Goal: Task Accomplishment & Management: Manage account settings

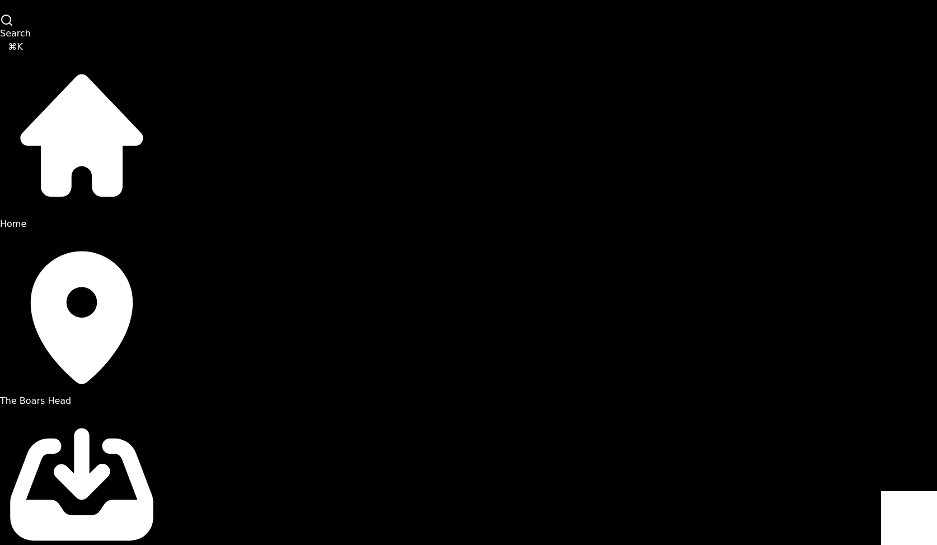
click at [71, 395] on span "The Boars Head" at bounding box center [35, 400] width 71 height 11
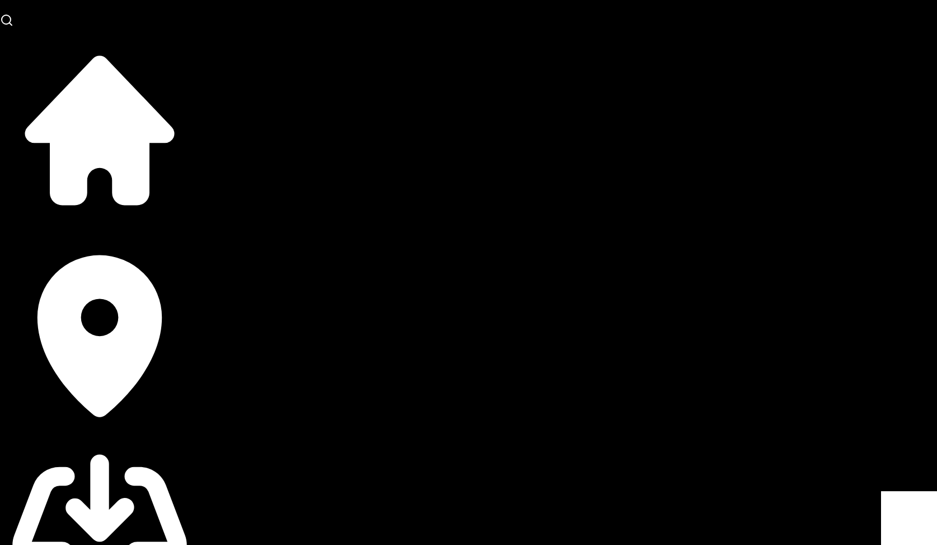
type input "*******"
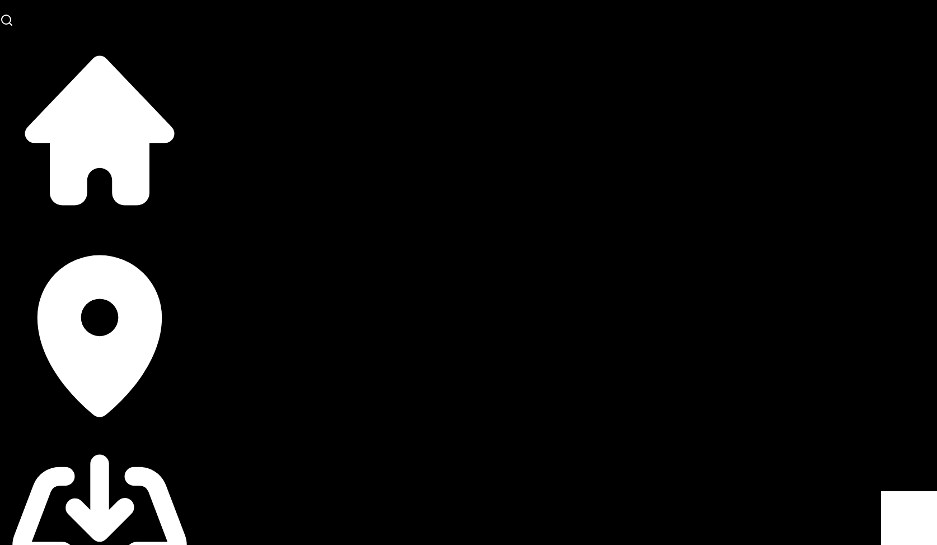
type input "**********"
